Goal: Information Seeking & Learning: Learn about a topic

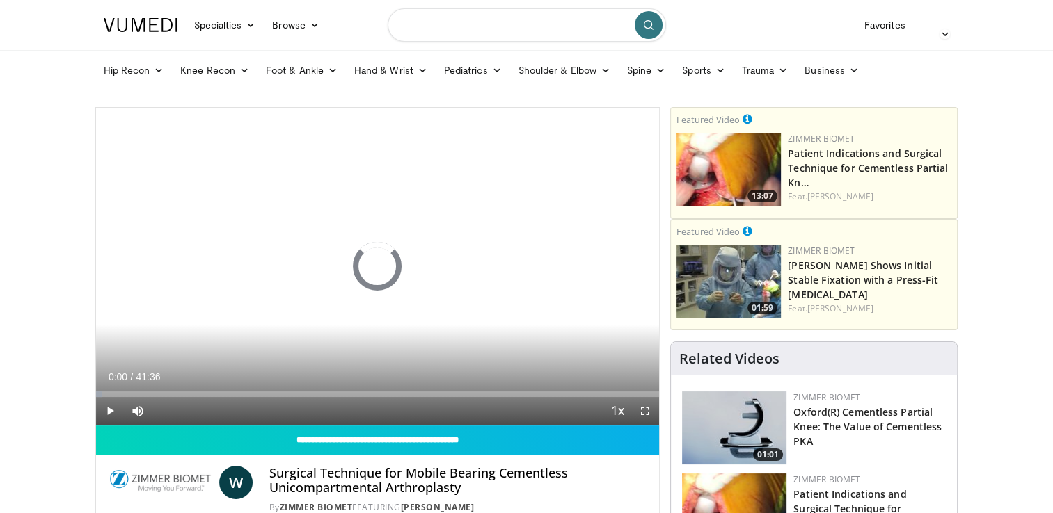
click at [490, 18] on input "Search topics, interventions" at bounding box center [527, 24] width 278 height 33
type input "****"
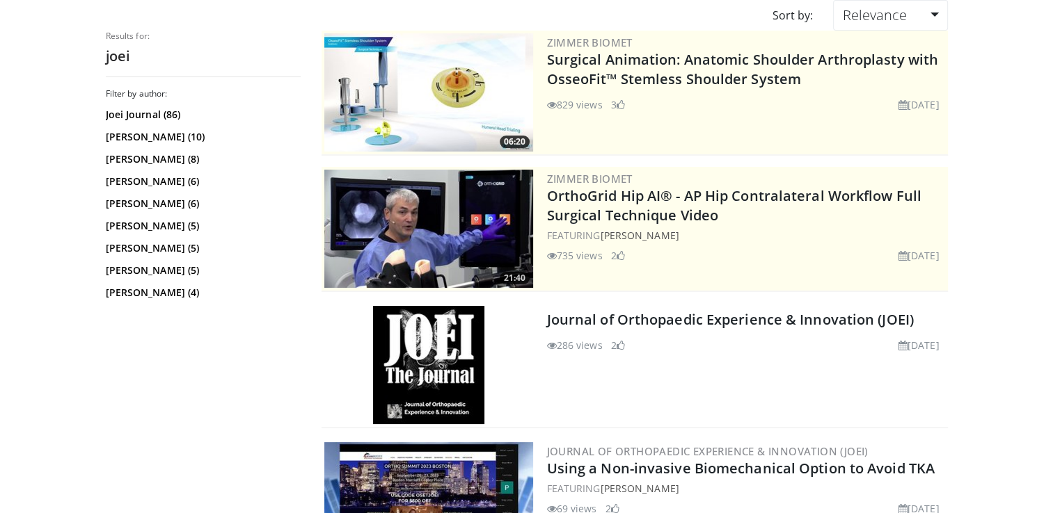
scroll to position [127, 0]
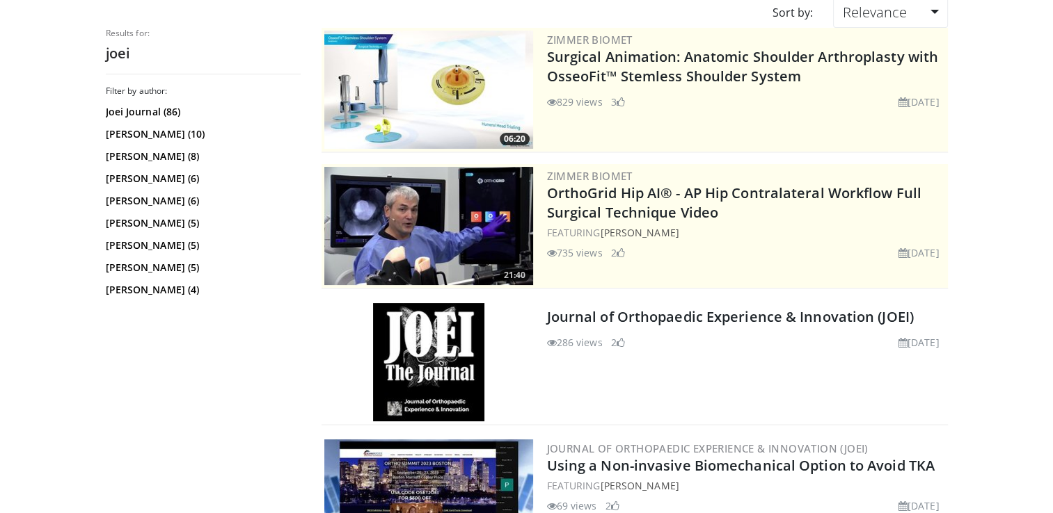
click at [433, 352] on img at bounding box center [428, 362] width 111 height 118
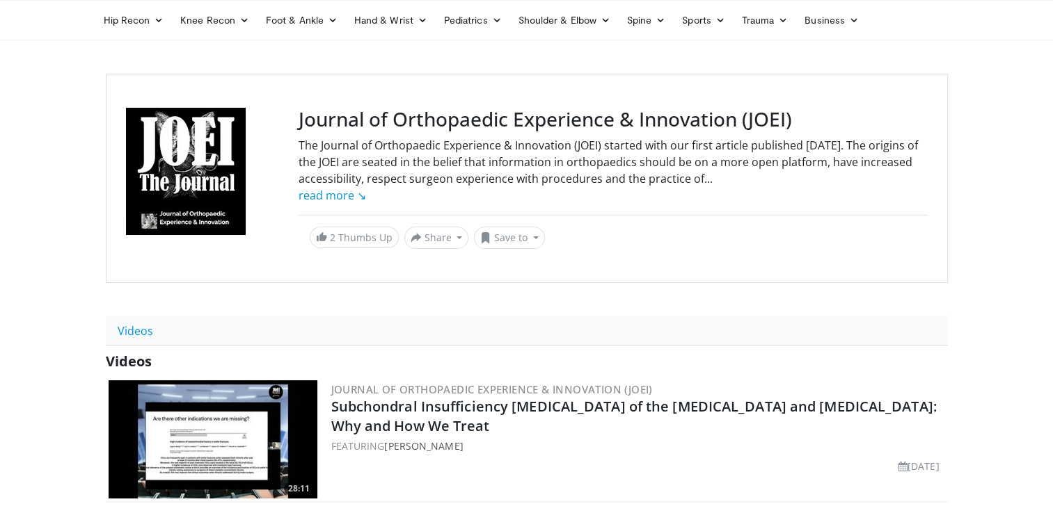
scroll to position [49, 0]
click at [194, 191] on div at bounding box center [204, 179] width 156 height 141
click at [312, 193] on link "read more ↘" at bounding box center [331, 196] width 67 height 15
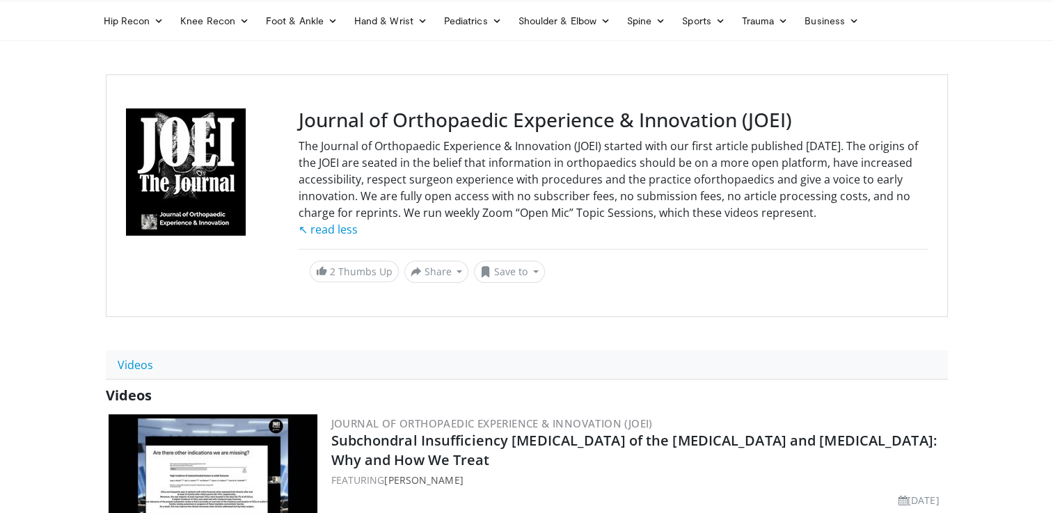
click at [216, 456] on img at bounding box center [213, 474] width 209 height 118
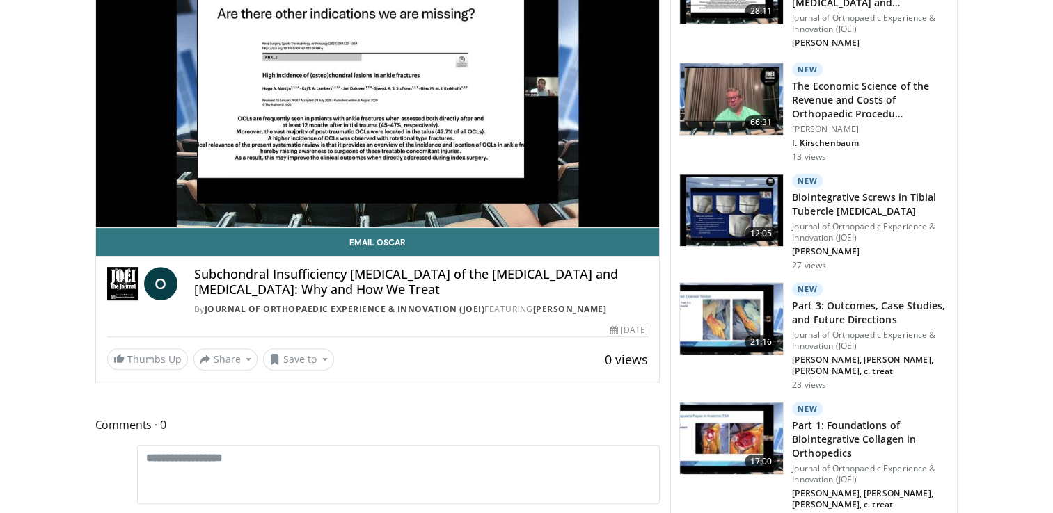
scroll to position [515, 0]
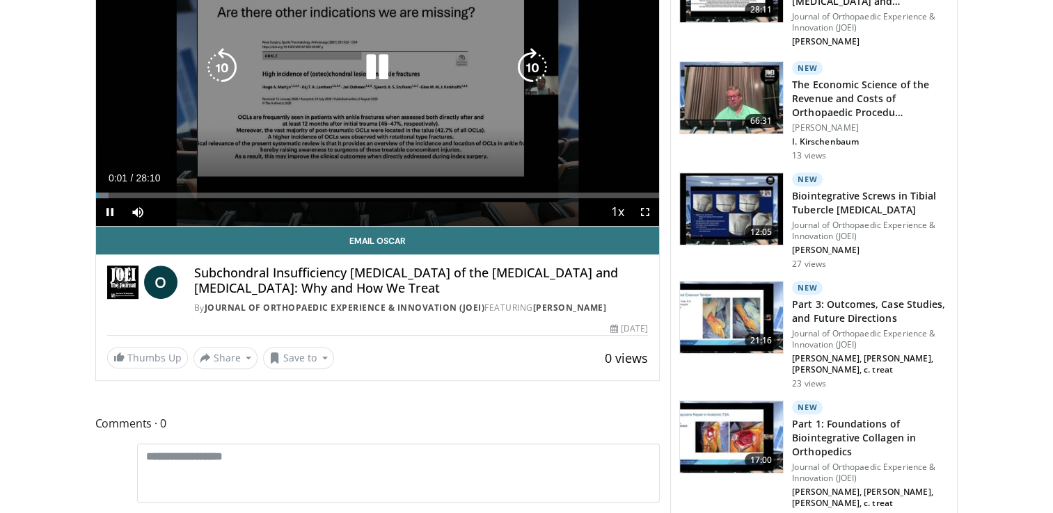
click at [326, 118] on div "10 seconds Tap to unmute" at bounding box center [378, 68] width 564 height 317
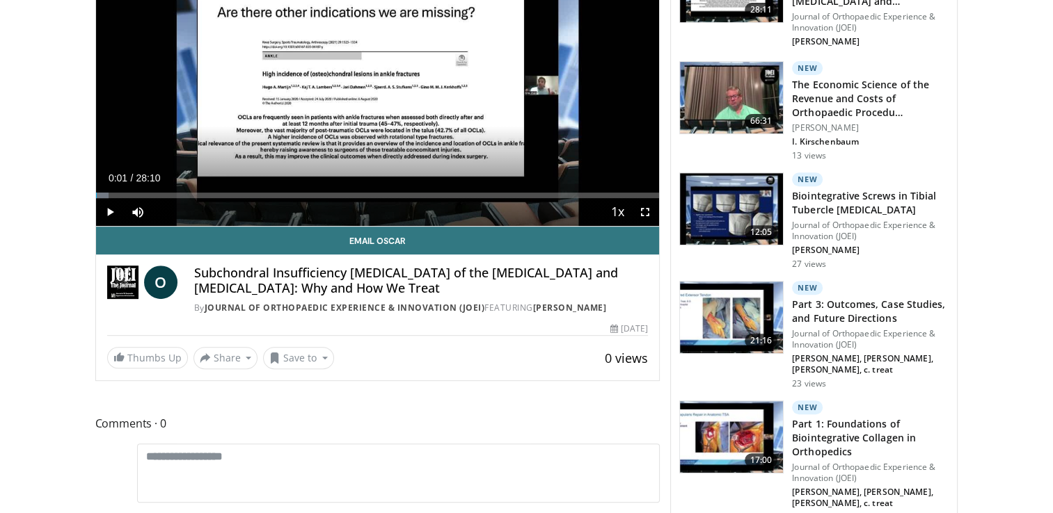
click at [120, 276] on img at bounding box center [122, 282] width 31 height 33
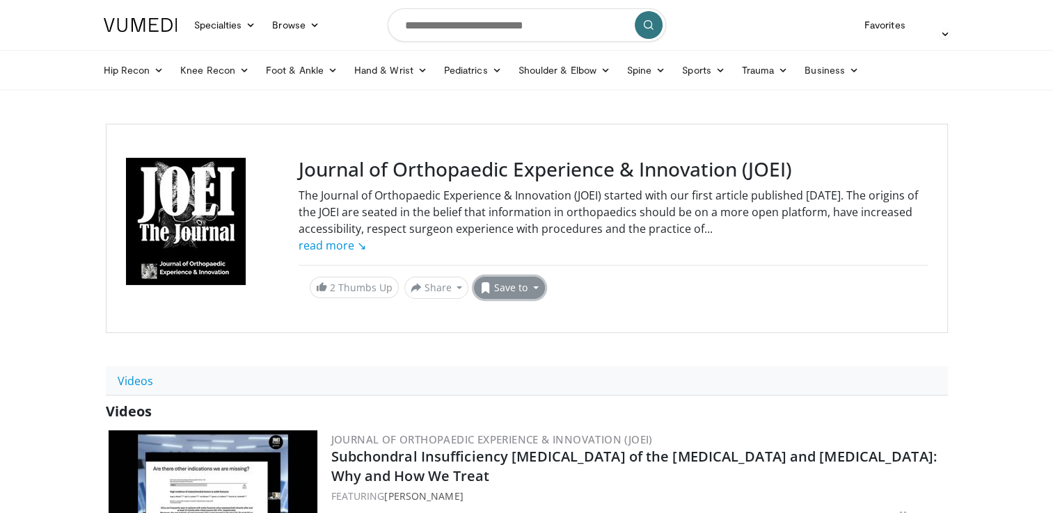
click at [520, 294] on button "Save to" at bounding box center [509, 288] width 71 height 22
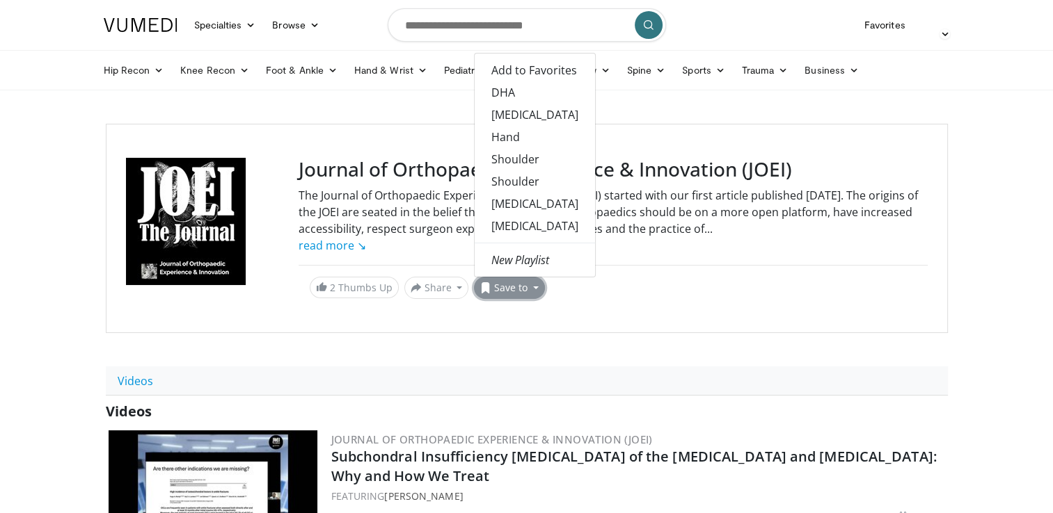
drag, startPoint x: 520, startPoint y: 294, endPoint x: 523, endPoint y: 341, distance: 47.4
